Goal: Use online tool/utility: Use online tool/utility

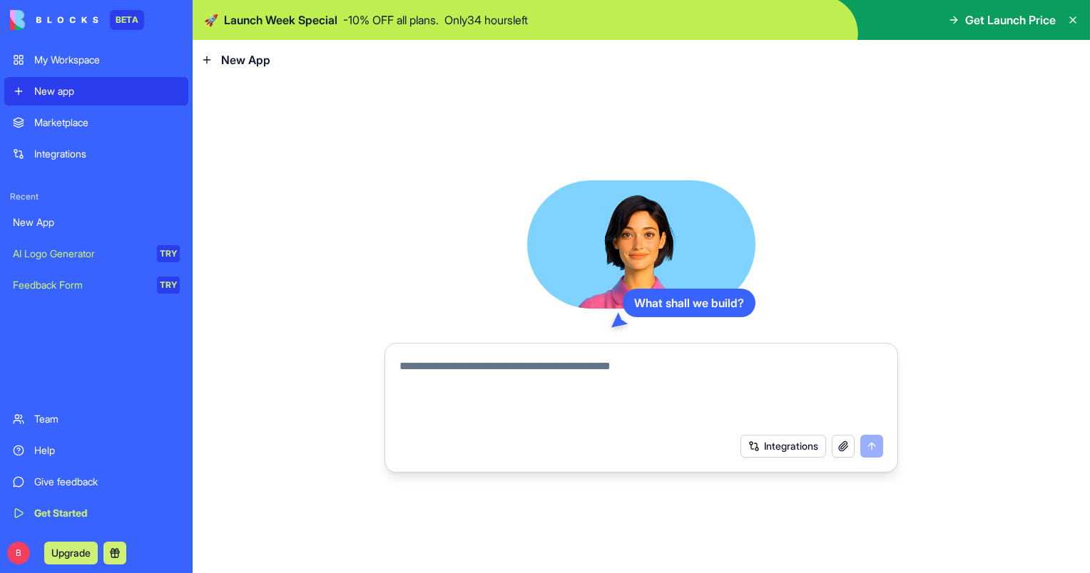
click at [66, 58] on div "My Workspace" at bounding box center [107, 60] width 146 height 14
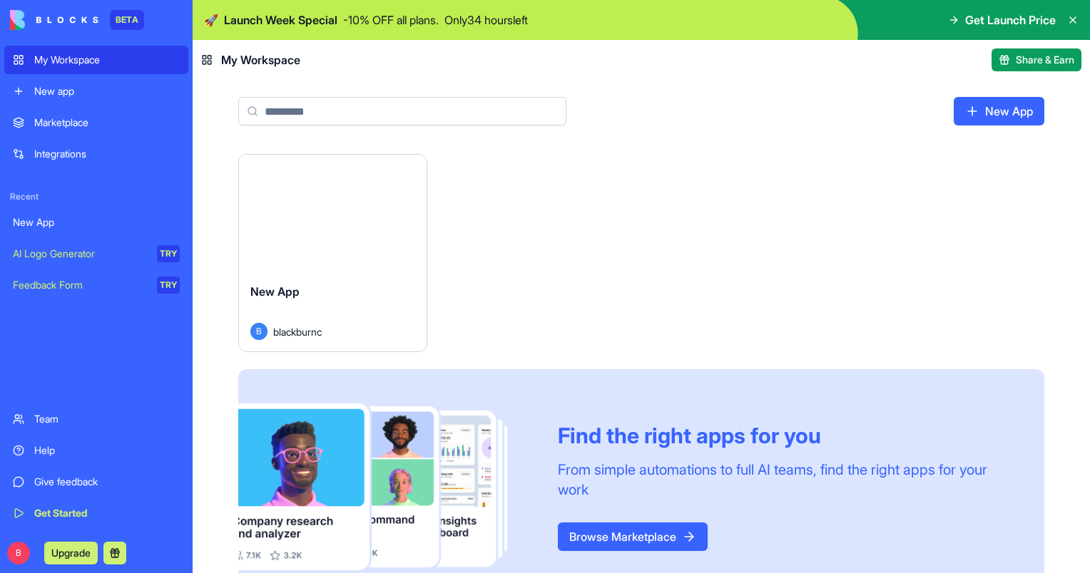
click at [314, 247] on div "Launch" at bounding box center [333, 213] width 188 height 117
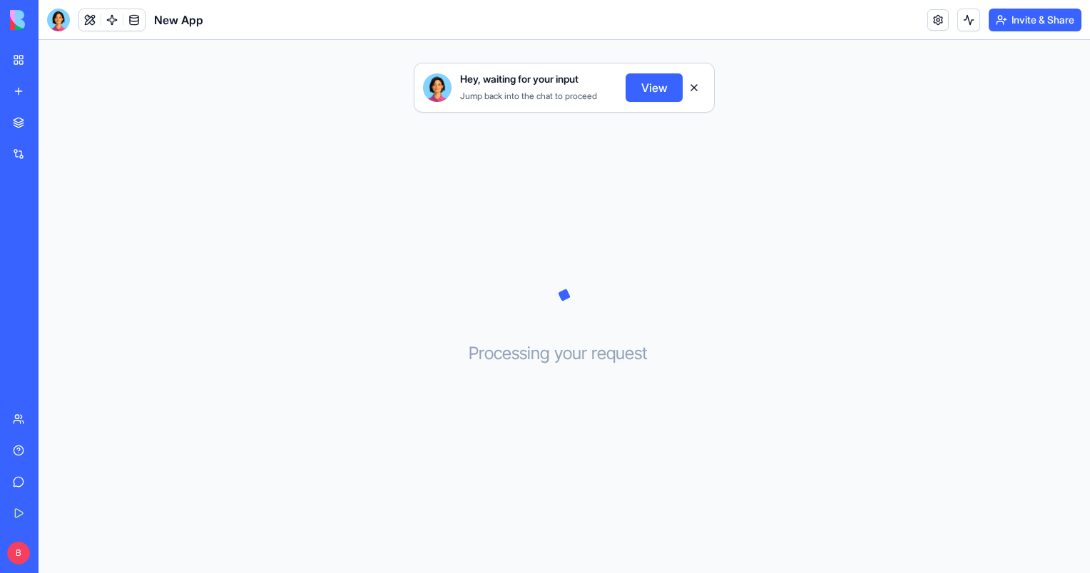
click at [633, 97] on button "View" at bounding box center [654, 87] width 57 height 29
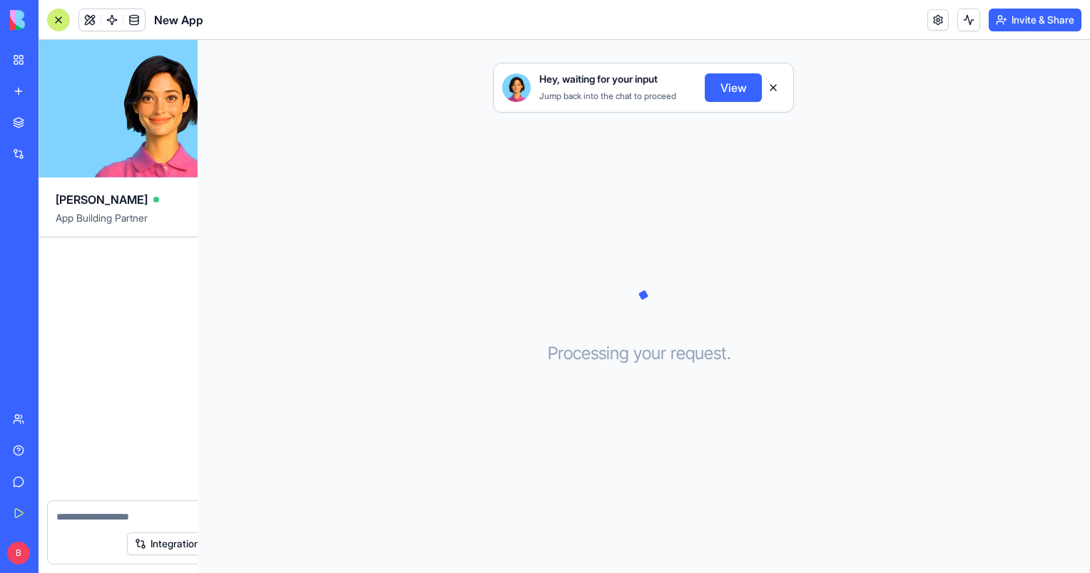
scroll to position [1337, 0]
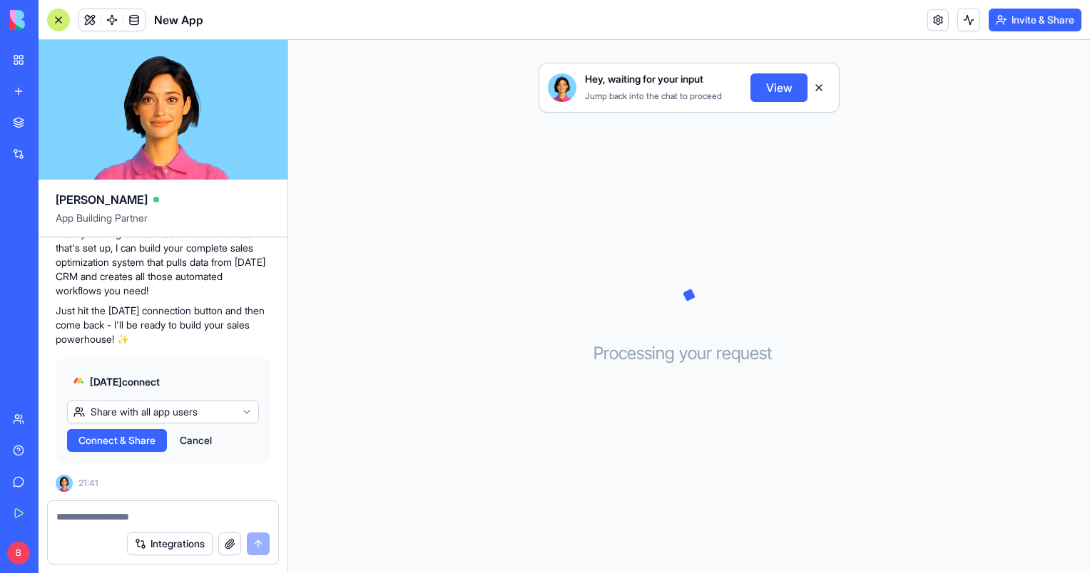
click at [145, 441] on span "Connect & Share" at bounding box center [116, 441] width 77 height 14
